Goal: Information Seeking & Learning: Learn about a topic

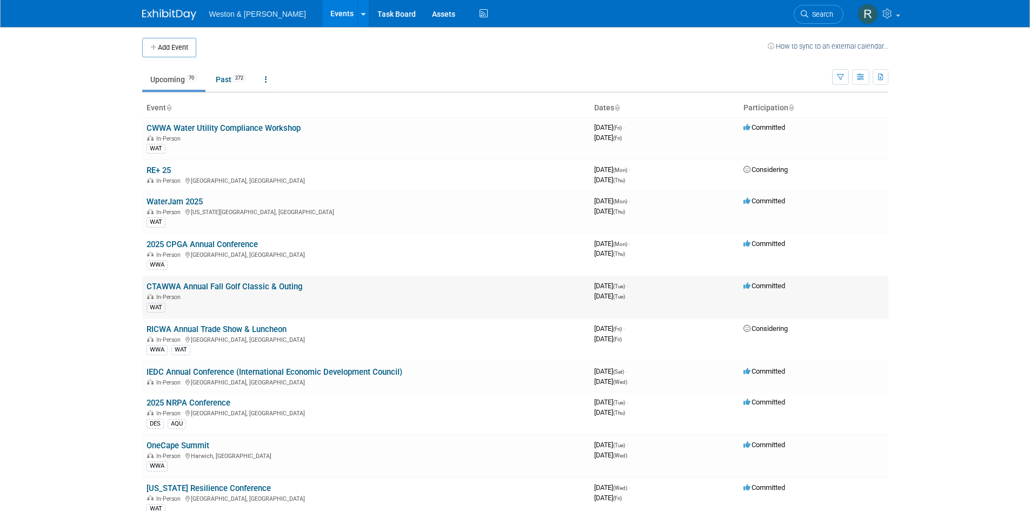
click at [338, 297] on div "In-Person" at bounding box center [366, 296] width 439 height 9
click at [198, 287] on link "CTAWWA Annual Fall Golf Classic & Outing" at bounding box center [225, 287] width 156 height 10
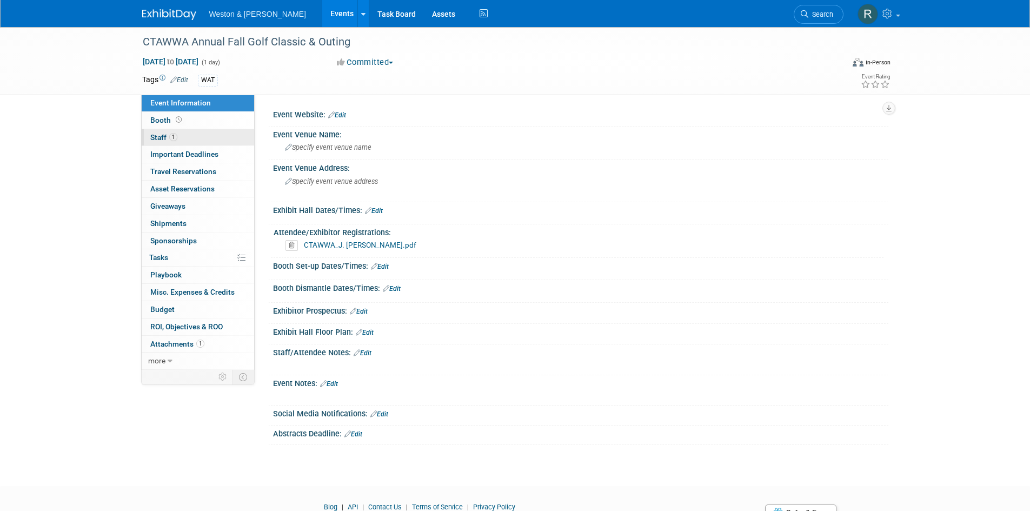
click at [162, 136] on span "Staff 1" at bounding box center [163, 137] width 27 height 9
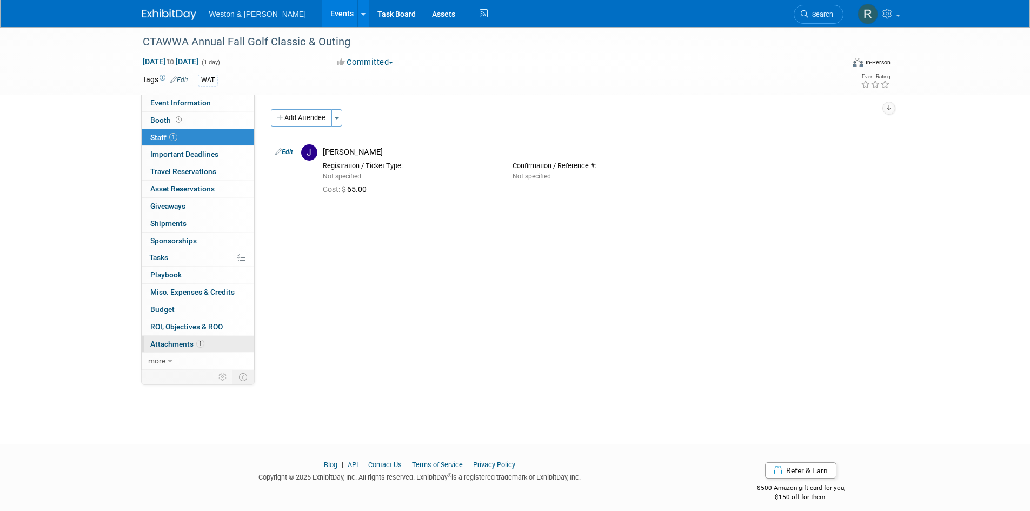
click at [167, 345] on span "Attachments 1" at bounding box center [177, 344] width 54 height 9
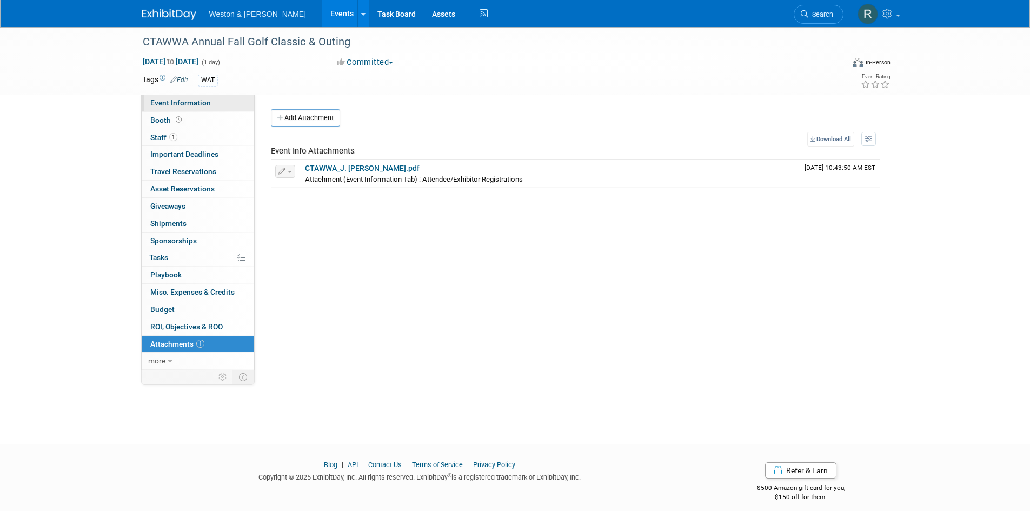
click at [162, 103] on span "Event Information" at bounding box center [180, 102] width 61 height 9
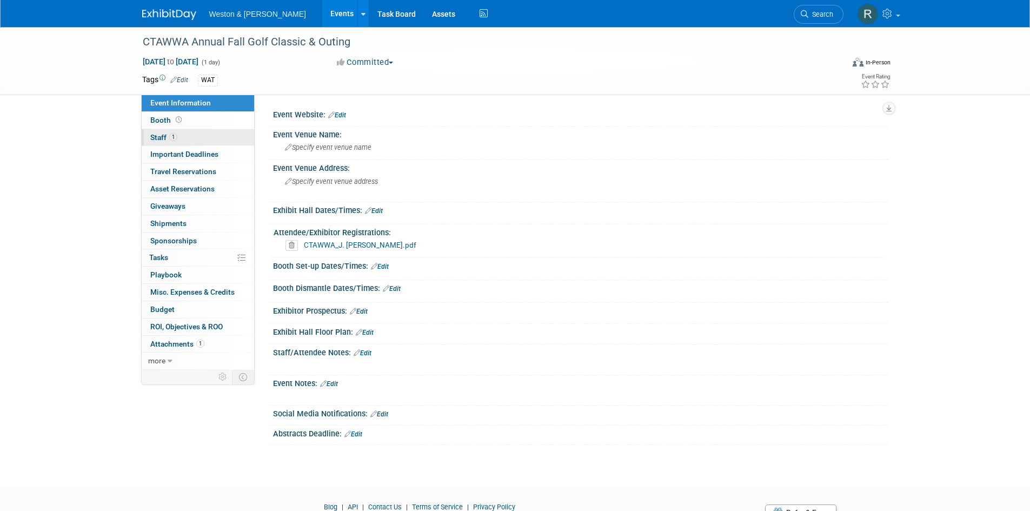
click at [158, 137] on span "Staff 1" at bounding box center [163, 137] width 27 height 9
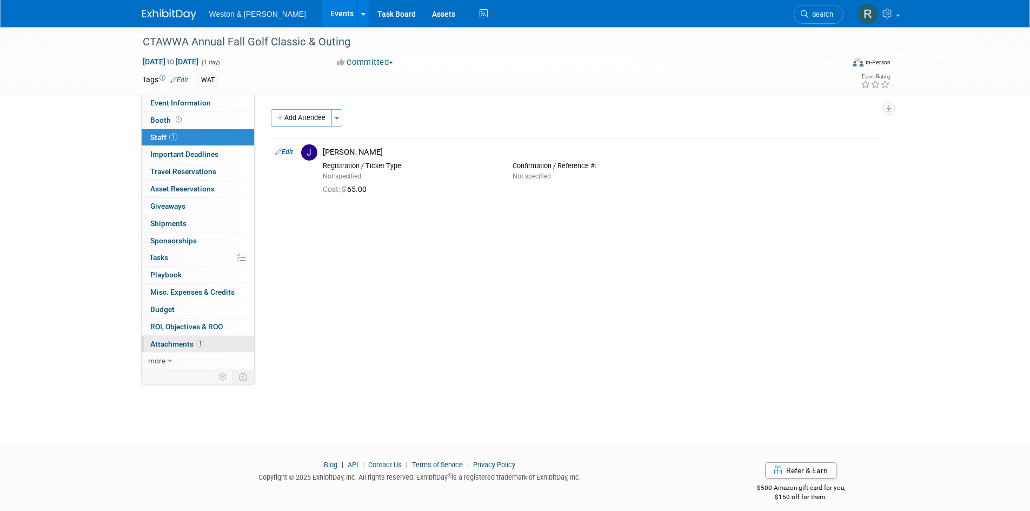
click at [175, 345] on span "Attachments 1" at bounding box center [177, 344] width 54 height 9
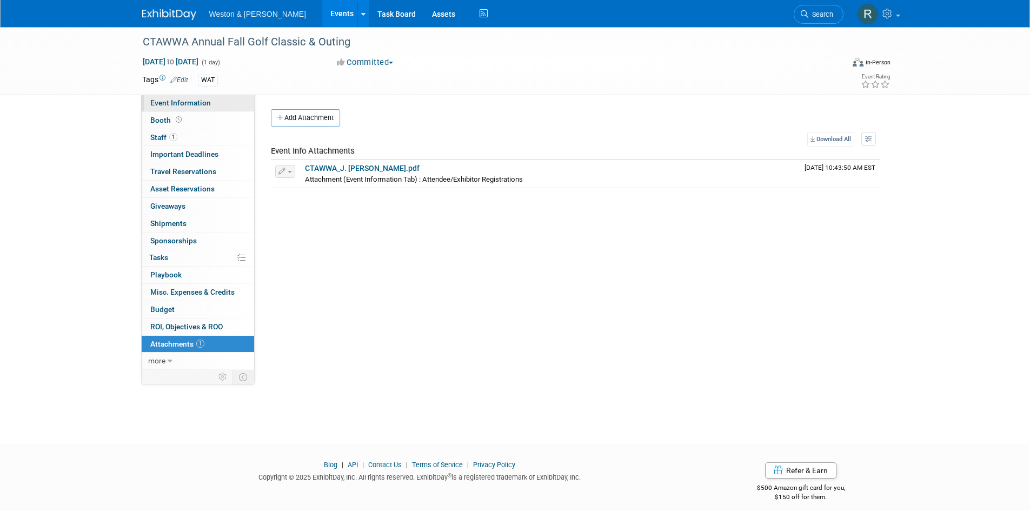
click at [166, 103] on span "Event Information" at bounding box center [180, 102] width 61 height 9
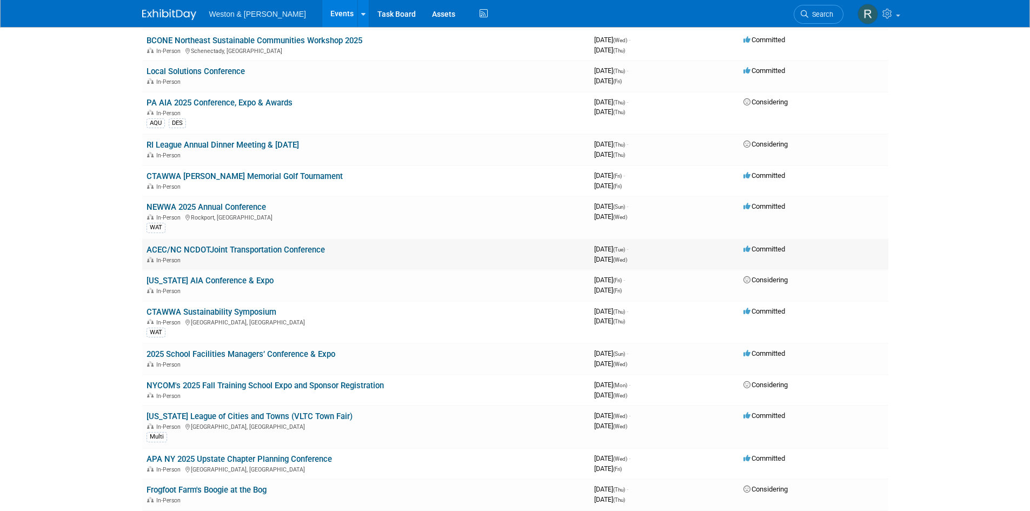
scroll to position [865, 0]
